Goal: Transaction & Acquisition: Download file/media

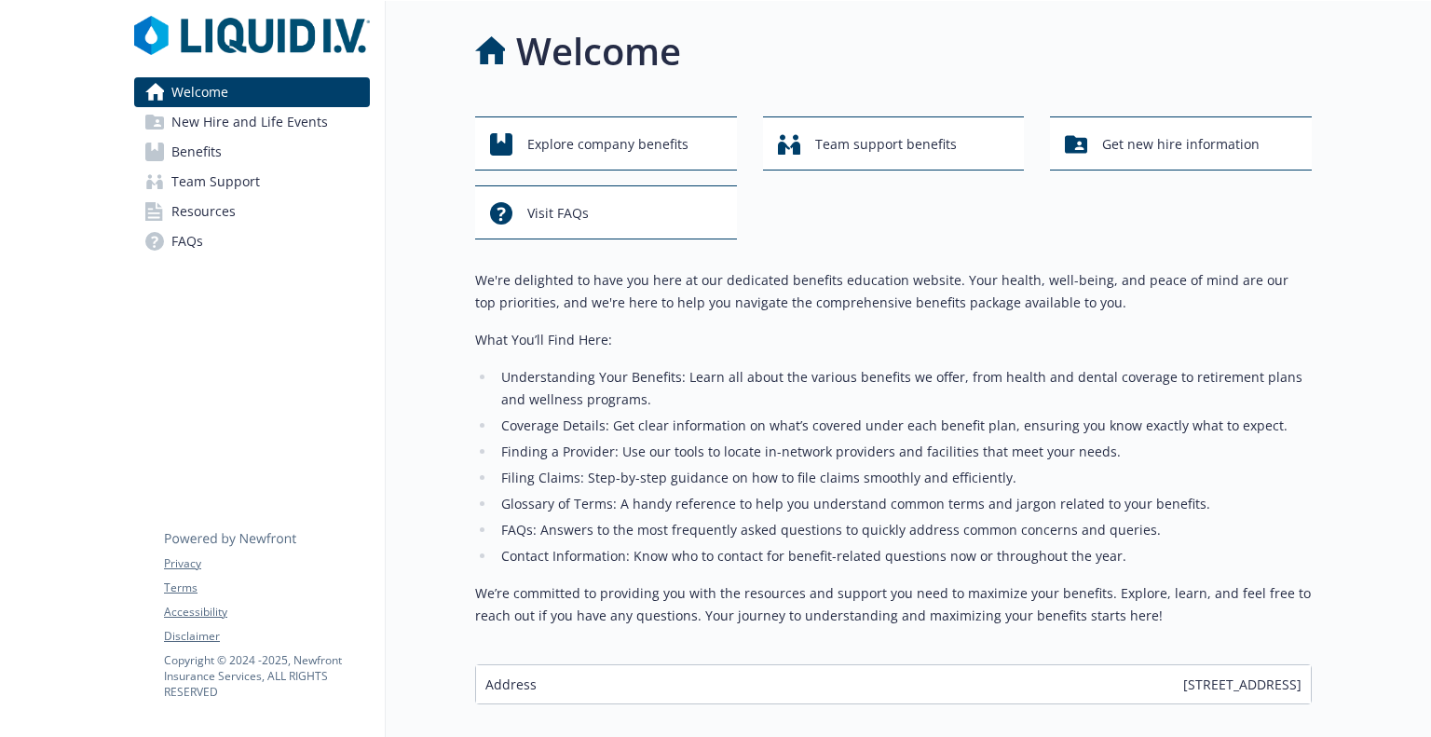
click at [240, 152] on link "Benefits" at bounding box center [252, 152] width 236 height 30
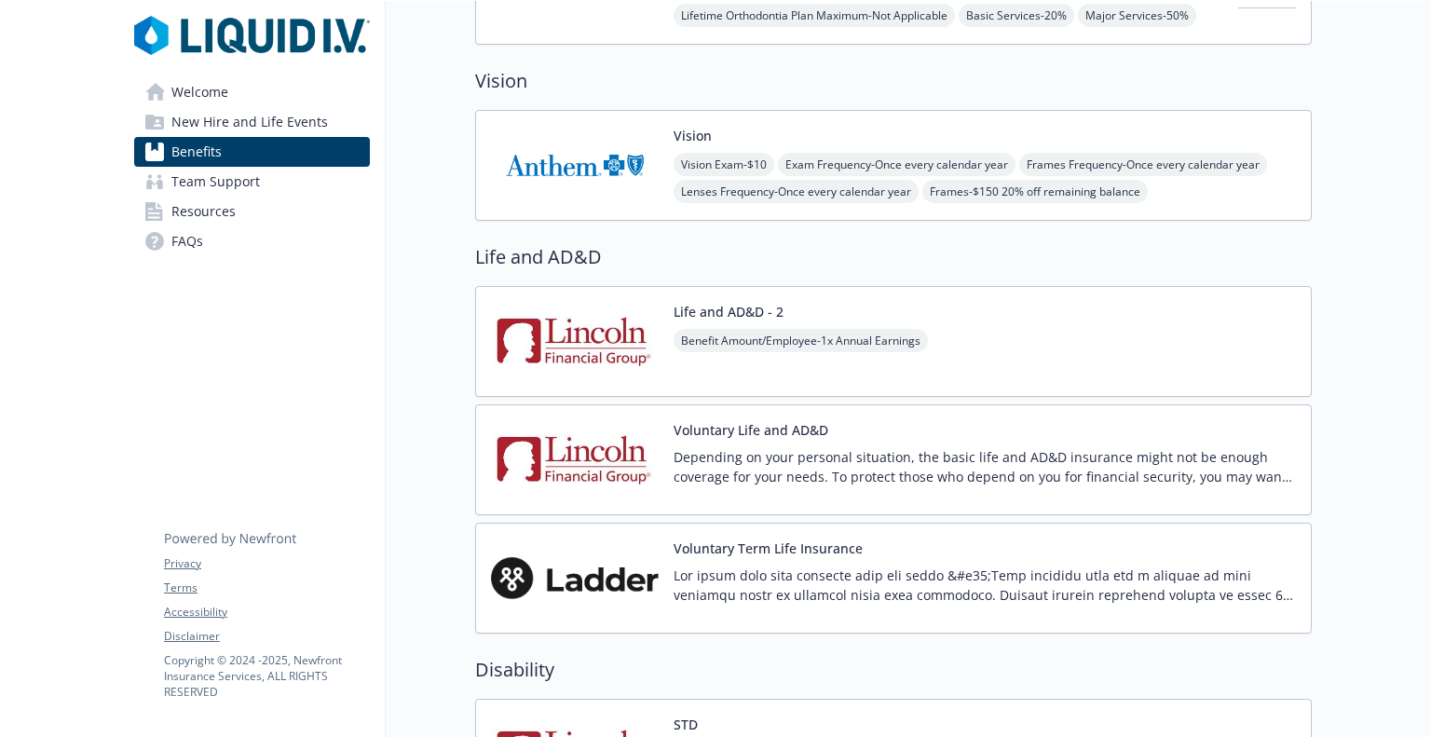
scroll to position [1025, 0]
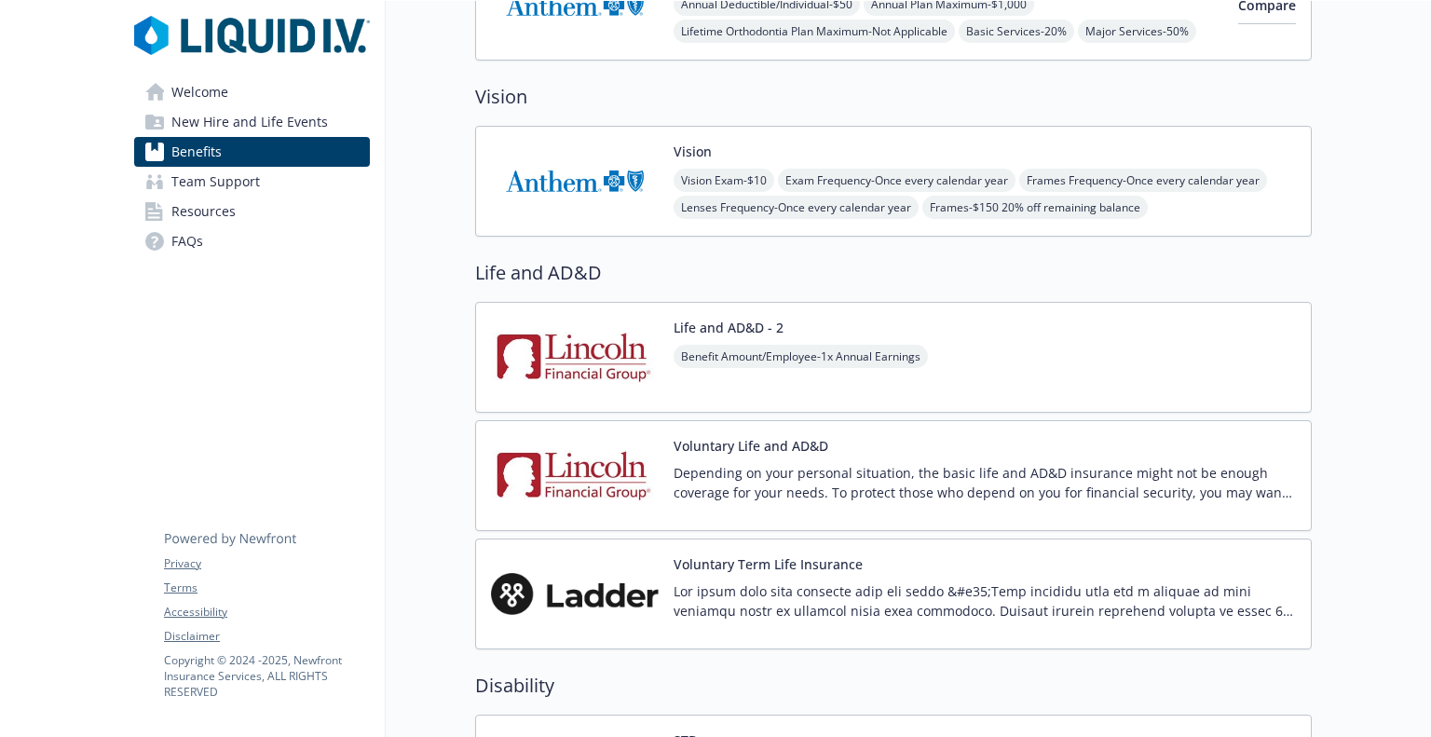
click at [972, 478] on p "Depending on your personal situation, the basic life and AD&D insurance might n…" at bounding box center [985, 482] width 622 height 39
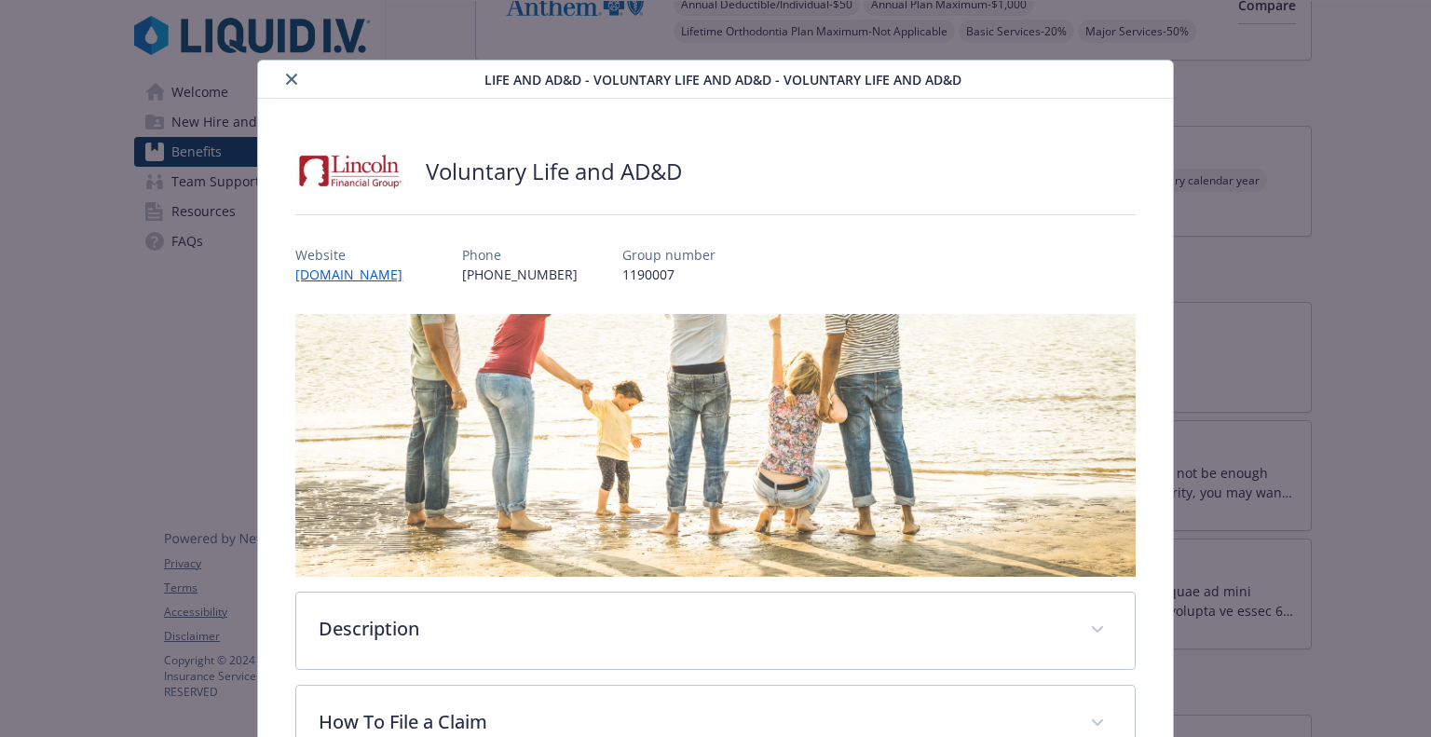
scroll to position [312, 0]
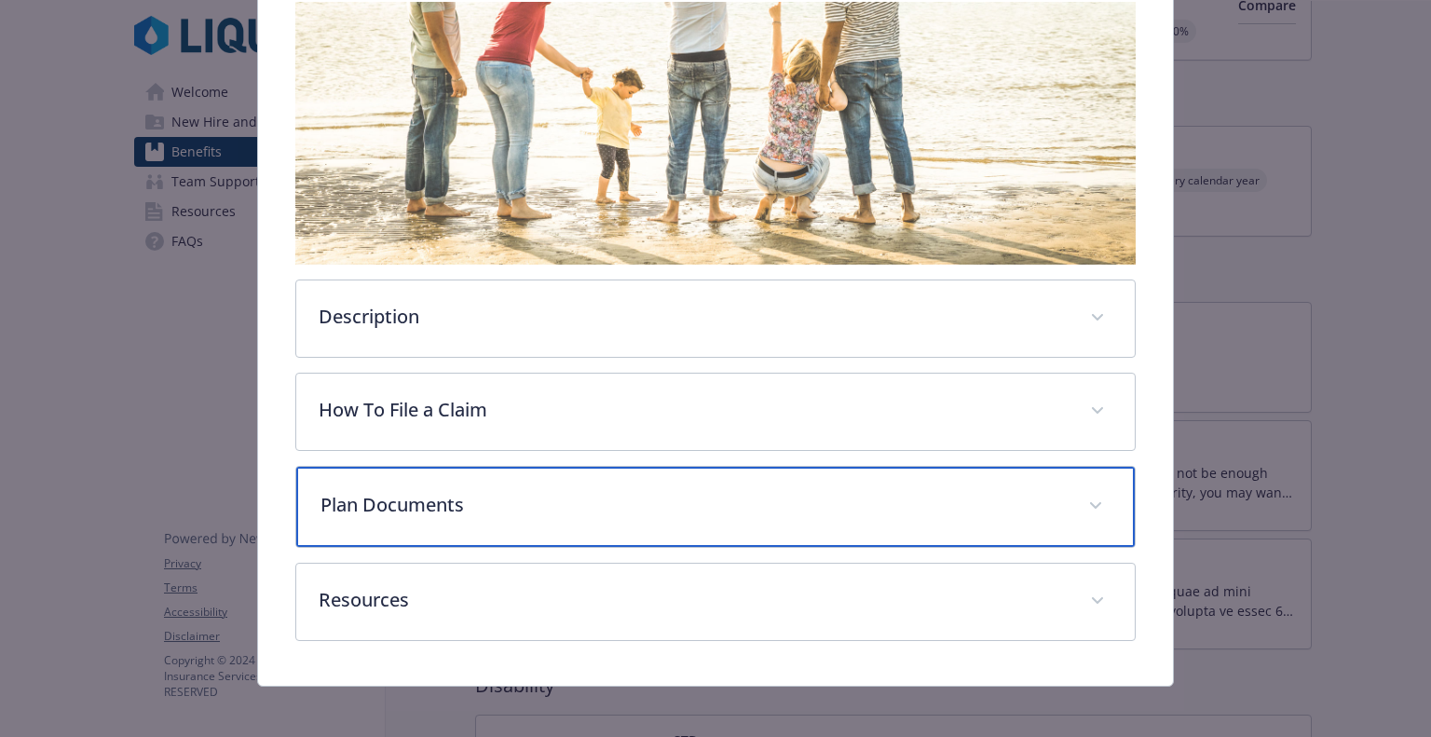
click at [429, 499] on p "Plan Documents" at bounding box center [693, 505] width 745 height 28
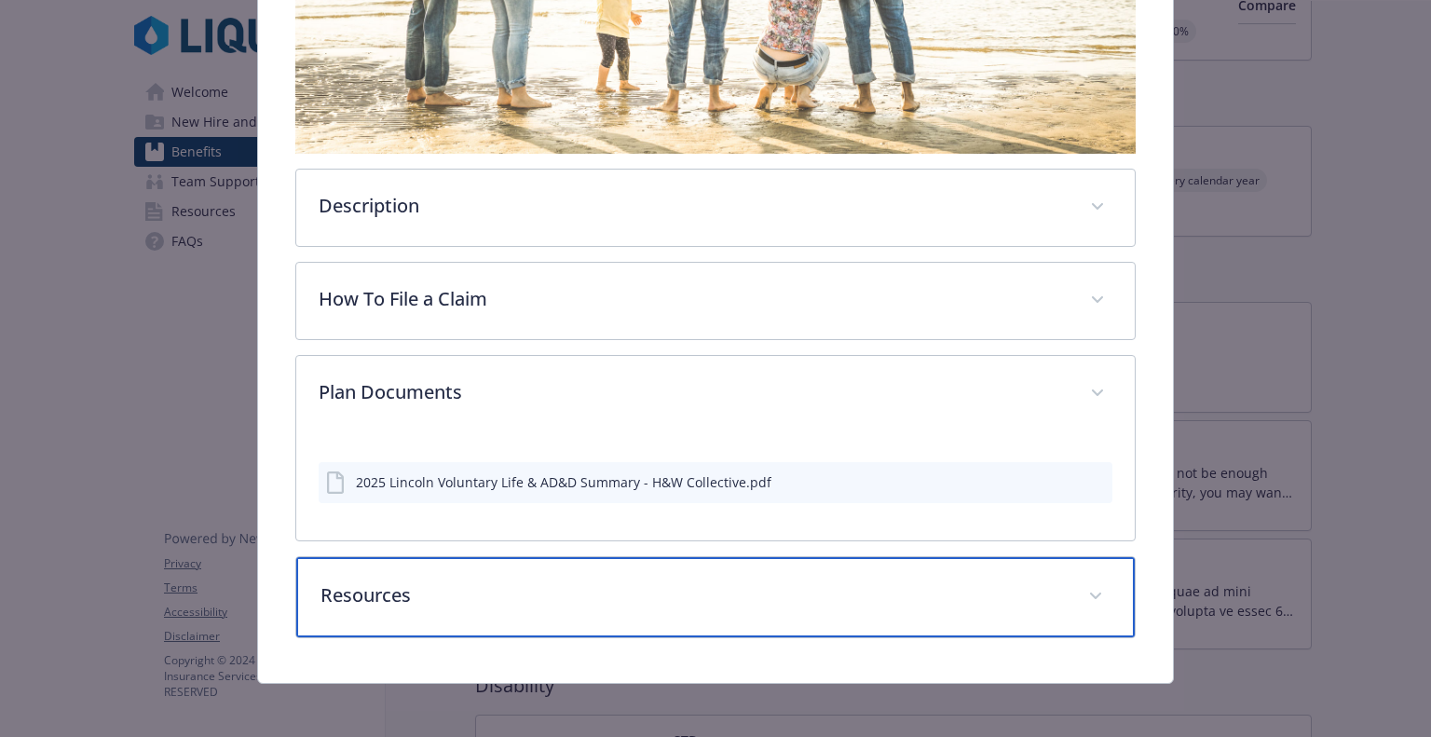
click at [421, 593] on p "Resources" at bounding box center [693, 595] width 745 height 28
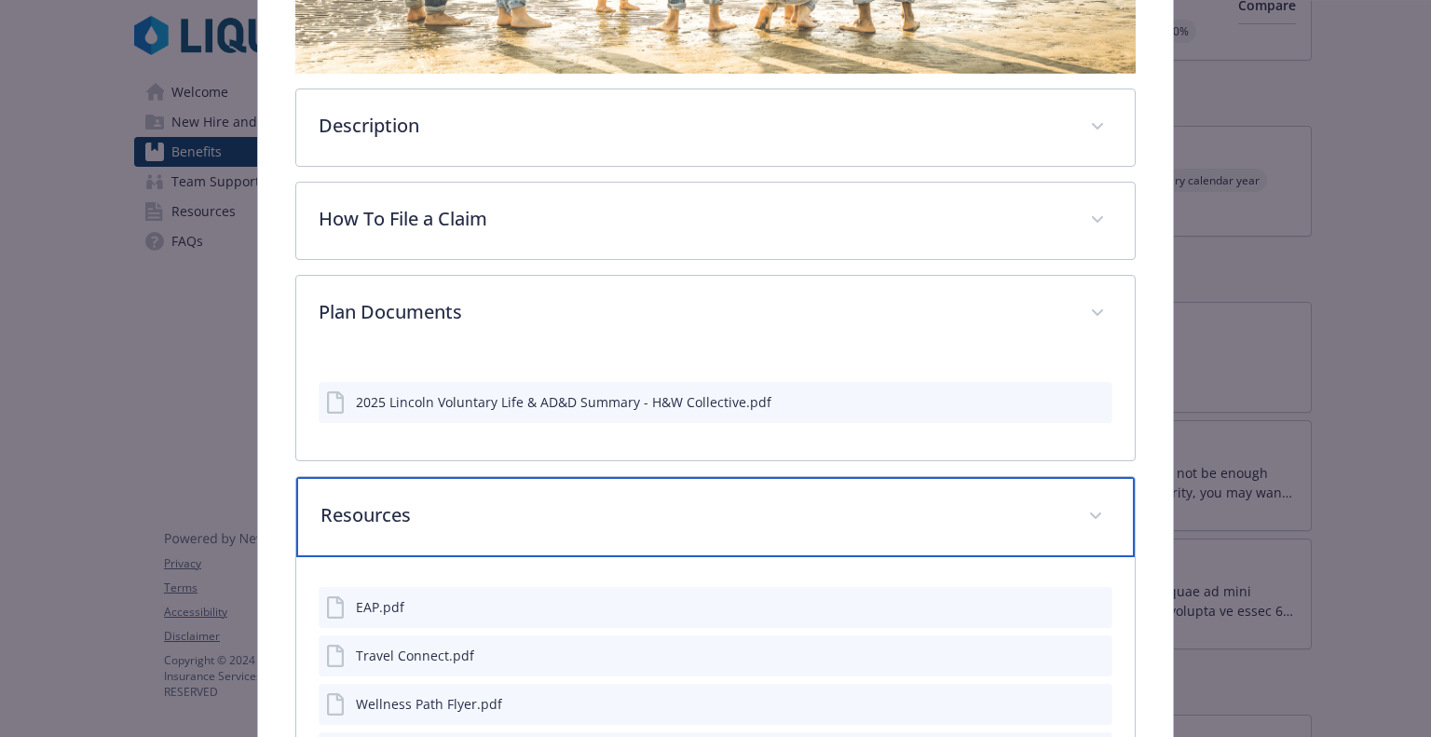
scroll to position [703, 0]
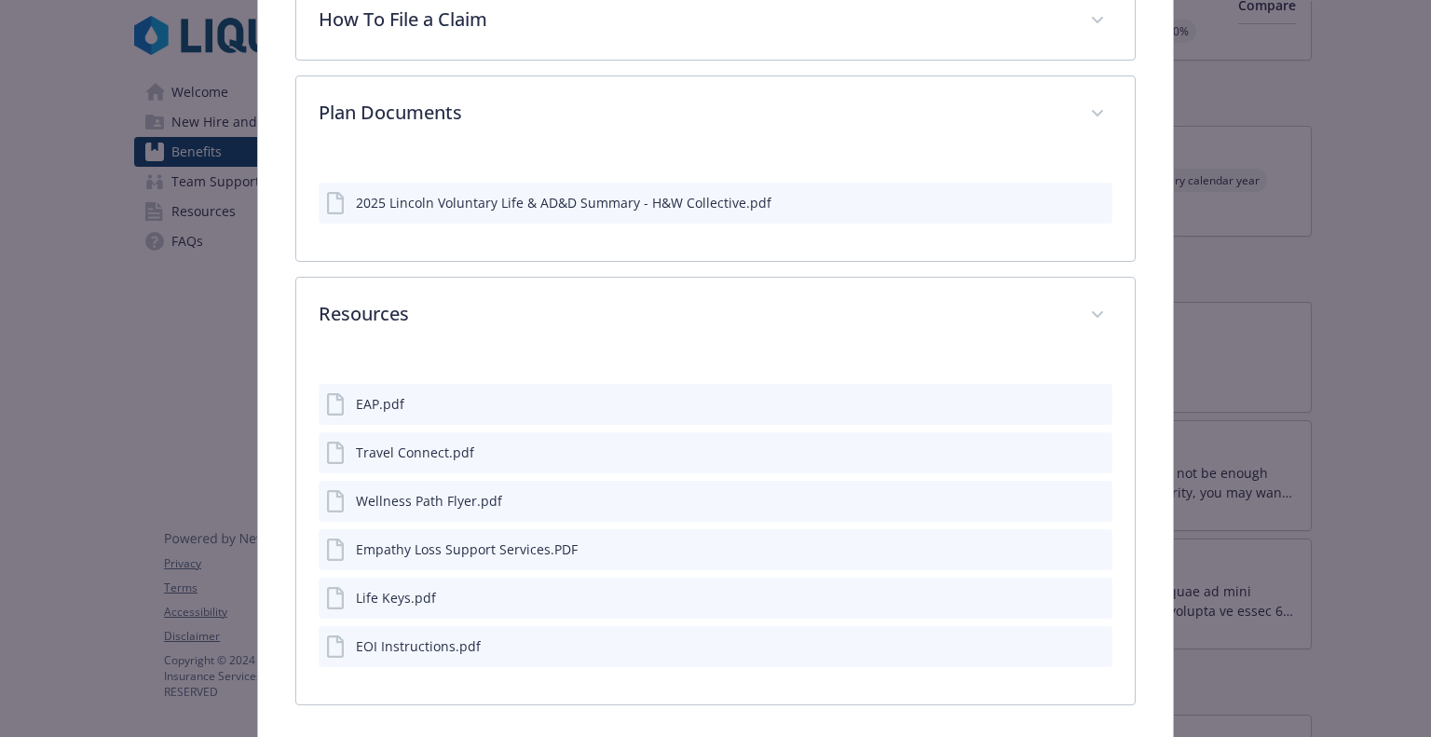
click at [1060, 643] on button "download file" at bounding box center [1064, 645] width 19 height 19
